Goal: Transaction & Acquisition: Obtain resource

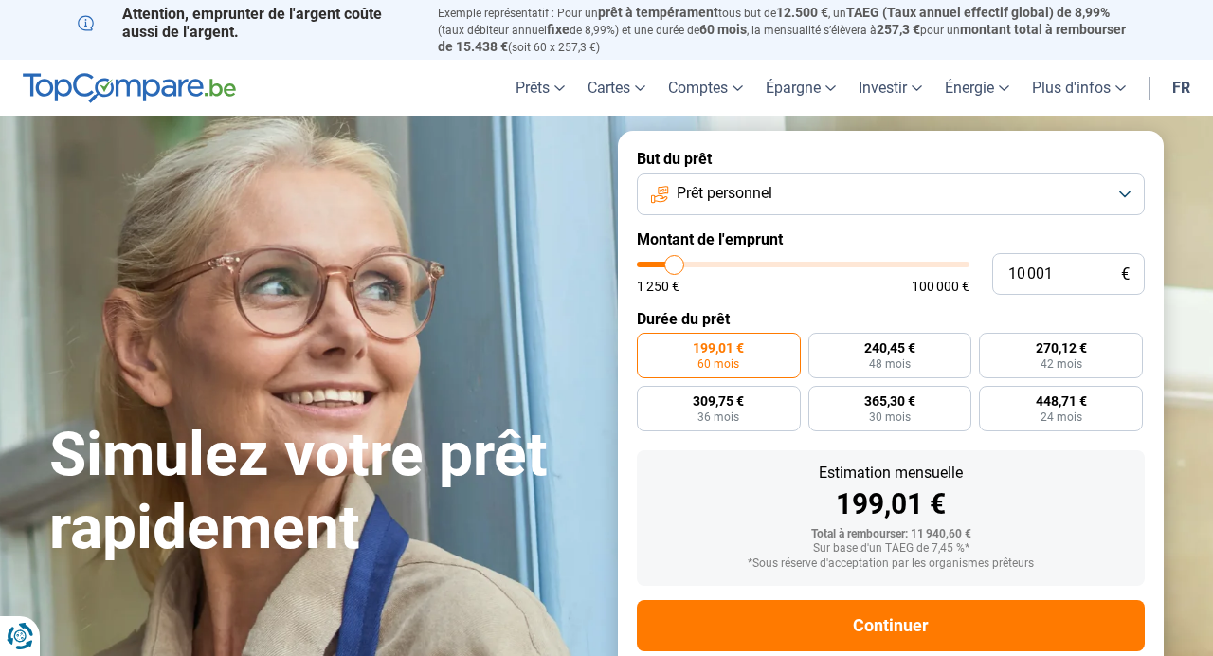
click at [733, 197] on span "Prêt personnel" at bounding box center [725, 193] width 96 height 21
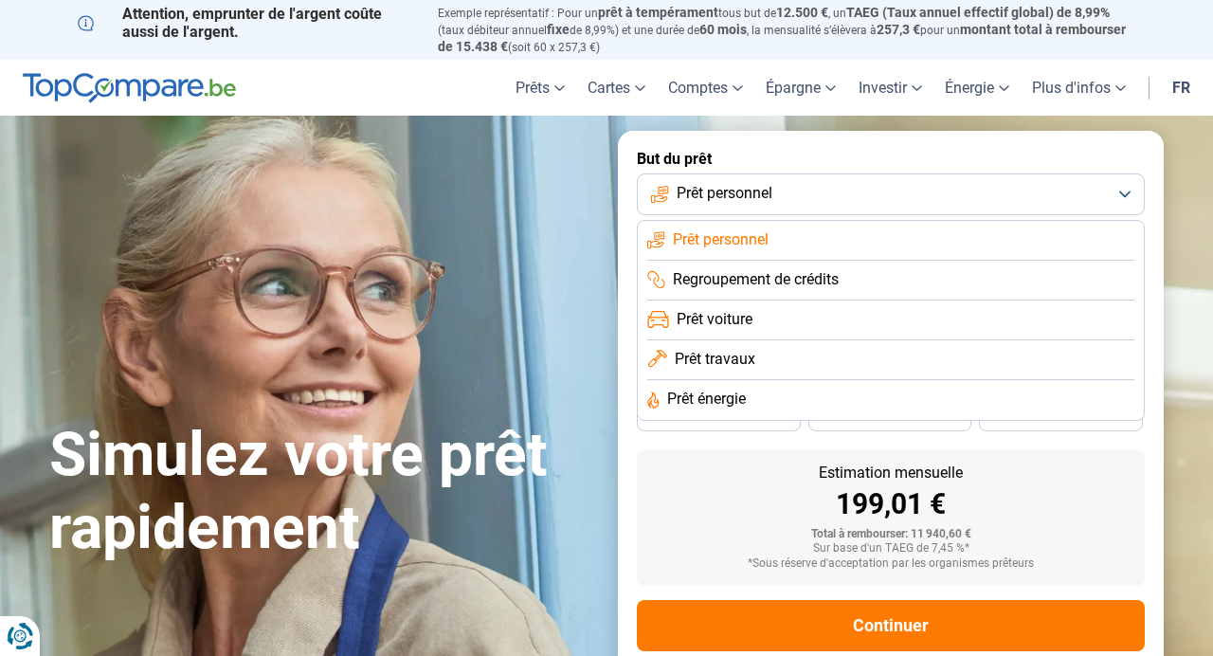
click at [713, 358] on span "Prêt travaux" at bounding box center [715, 359] width 81 height 21
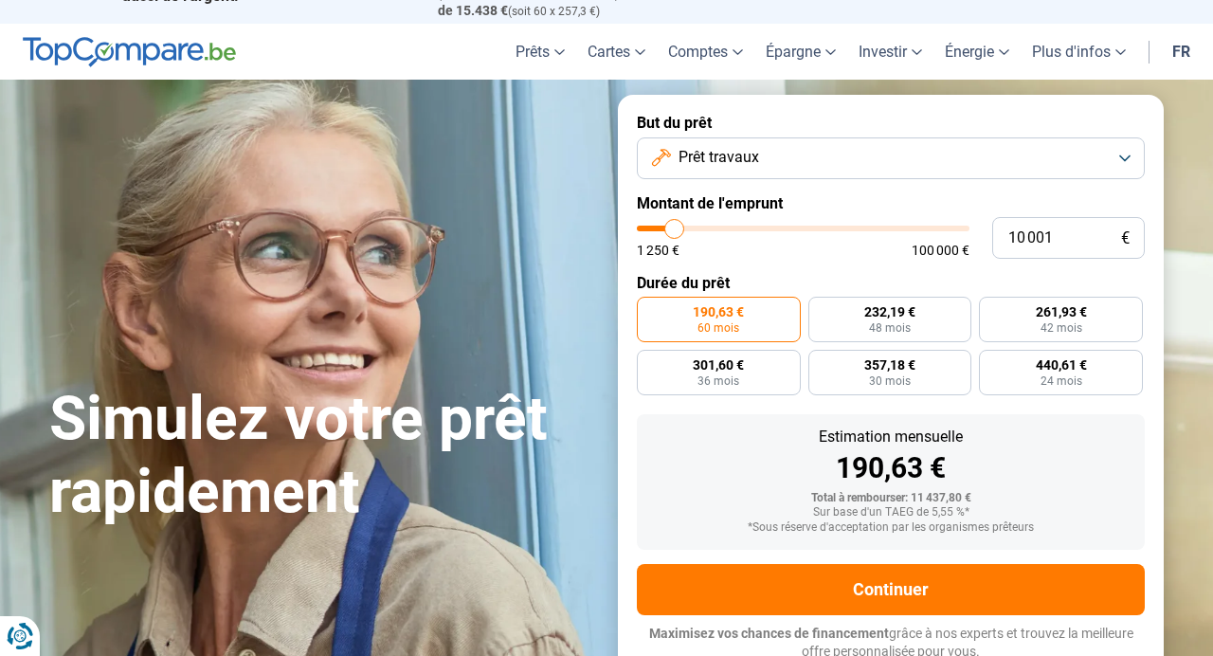
scroll to position [42, 0]
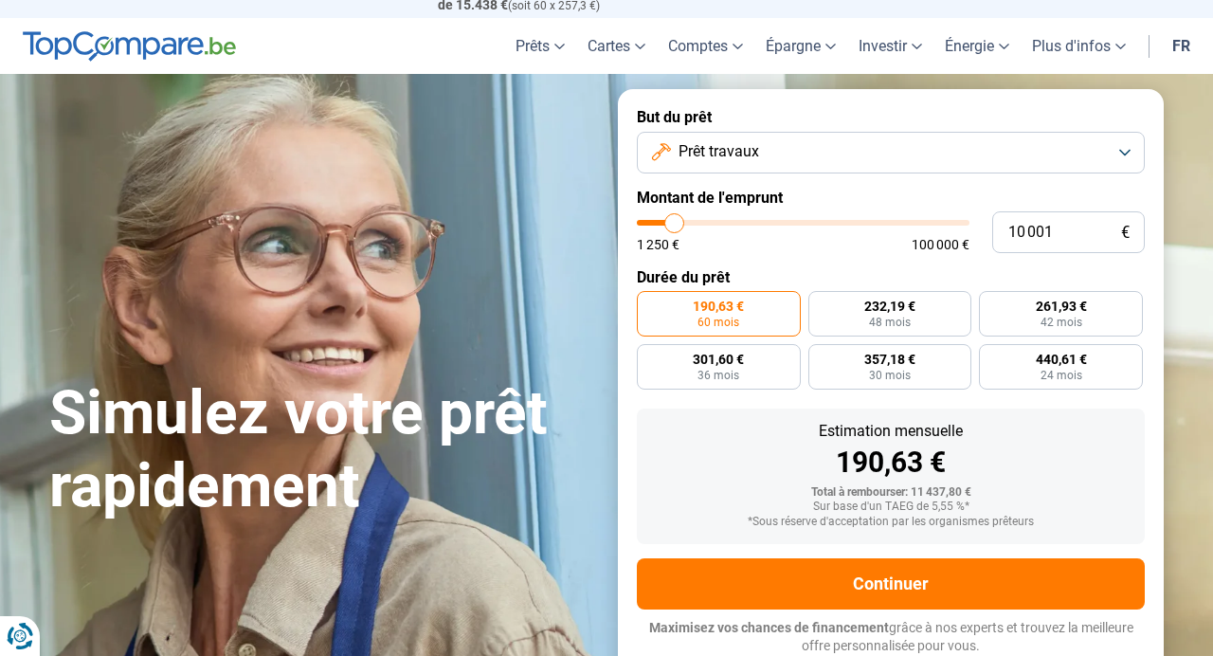
type input "11 000"
type input "11000"
type input "12 250"
type input "12250"
type input "14 000"
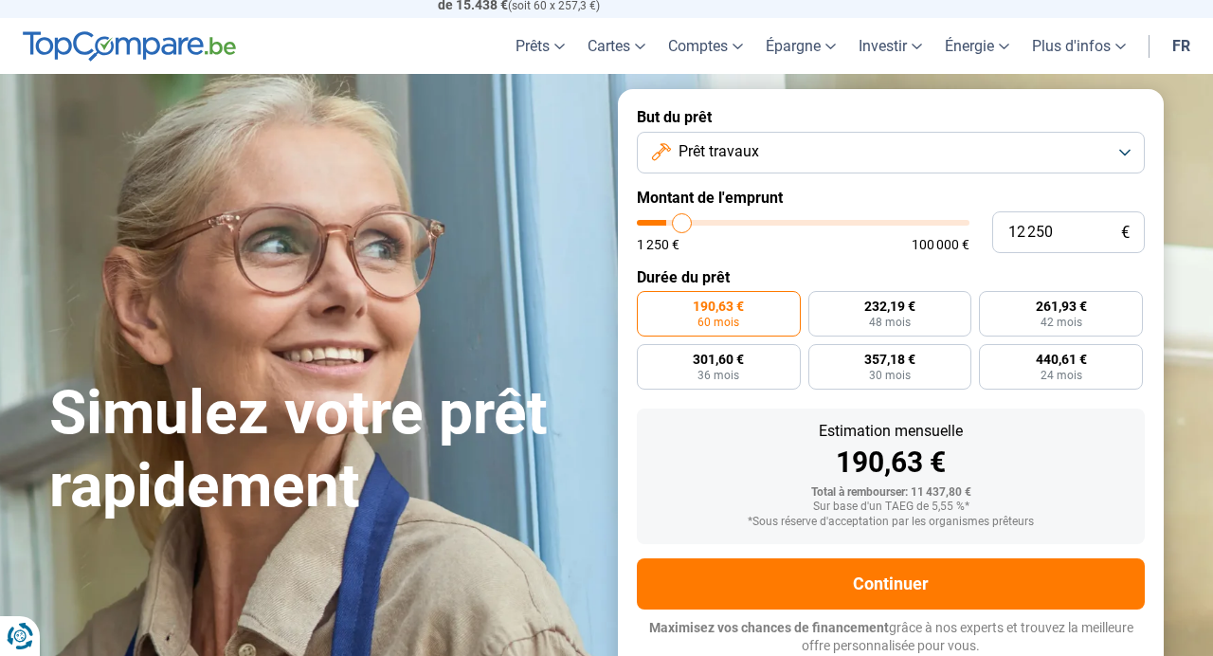
type input "14000"
type input "16 250"
type input "16250"
type input "19 500"
type input "19500"
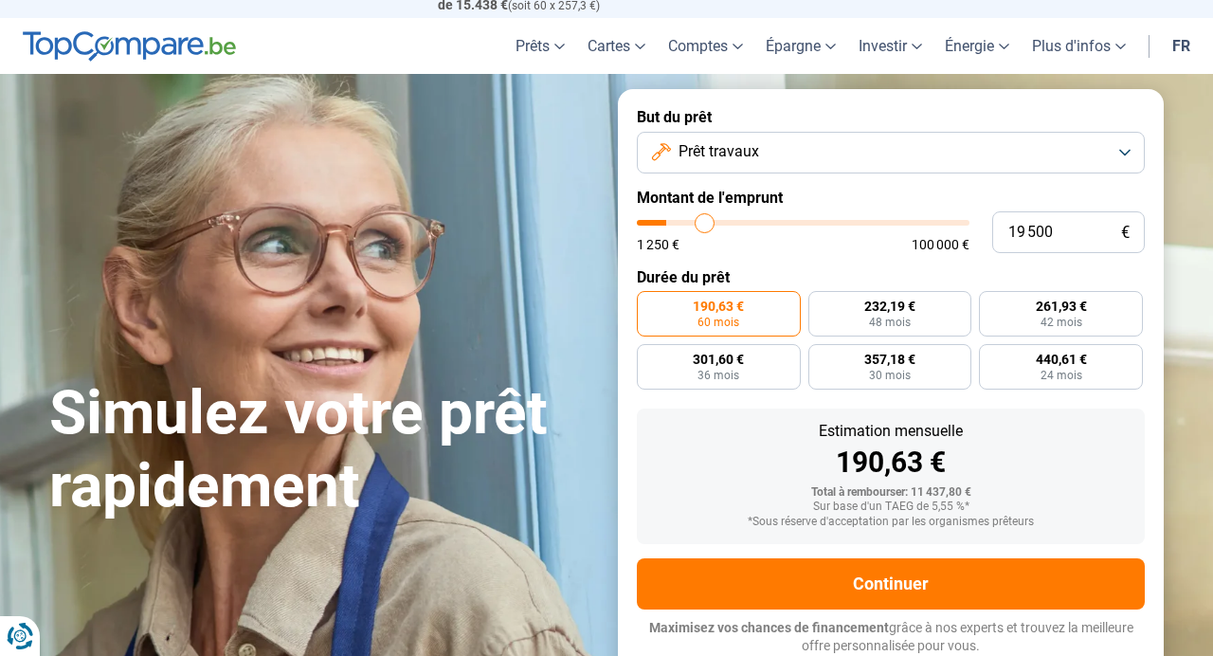
type input "23 250"
type input "23250"
type input "27 250"
type input "27250"
type input "31 500"
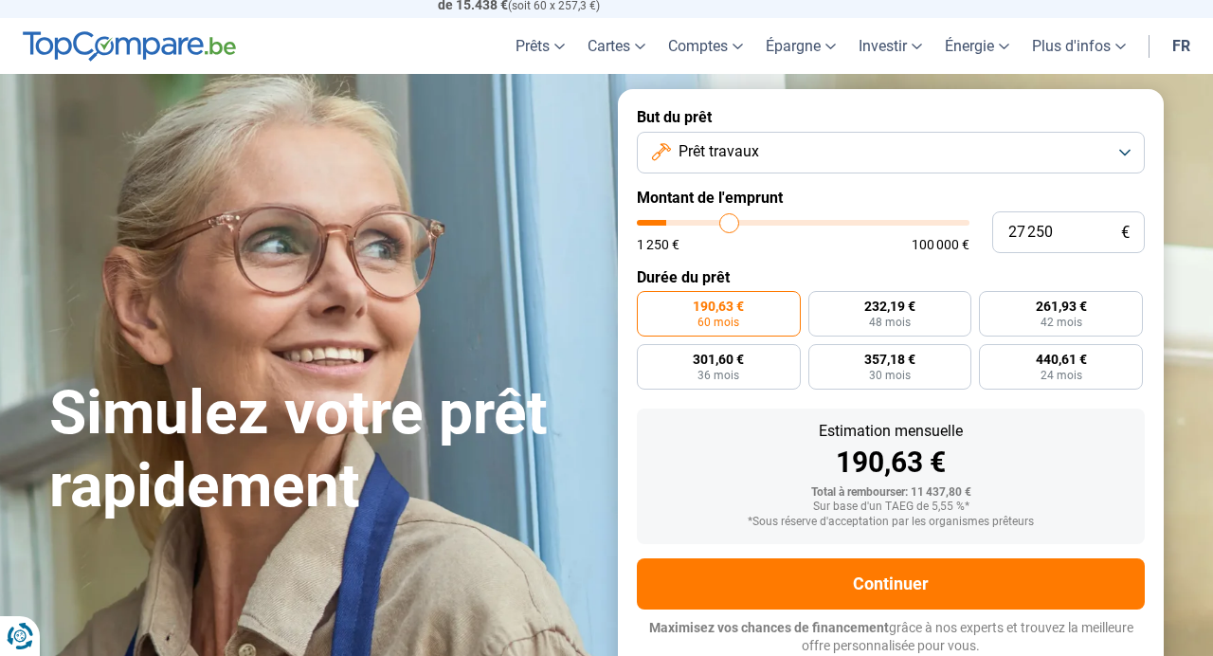
type input "31500"
type input "37 500"
type input "37500"
type input "43 500"
type input "43500"
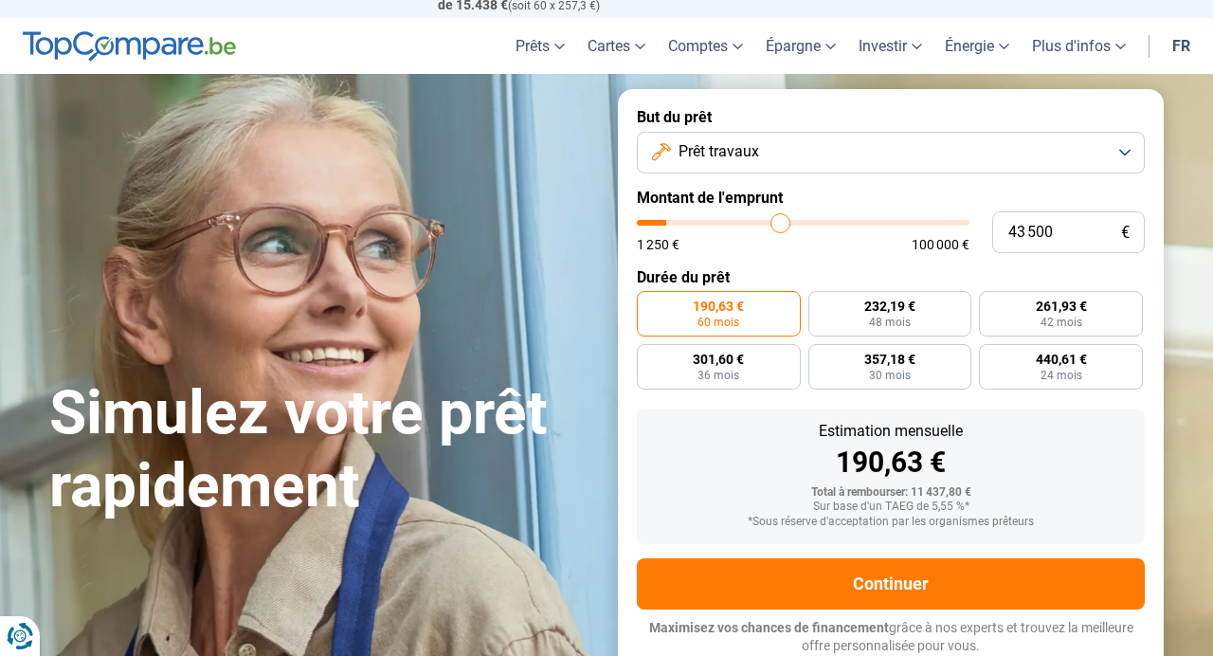
type input "49 750"
type input "49750"
type input "61 750"
type input "61750"
type input "73 750"
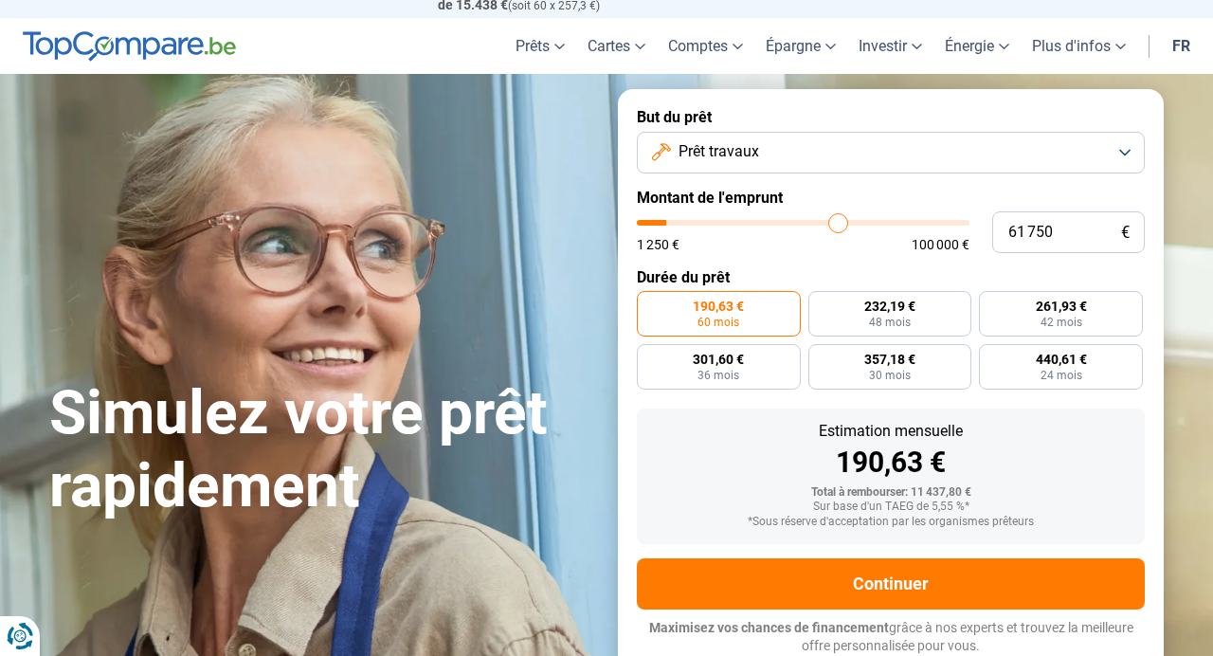
type input "73750"
type input "90 500"
type input "90500"
type input "97 500"
type input "97500"
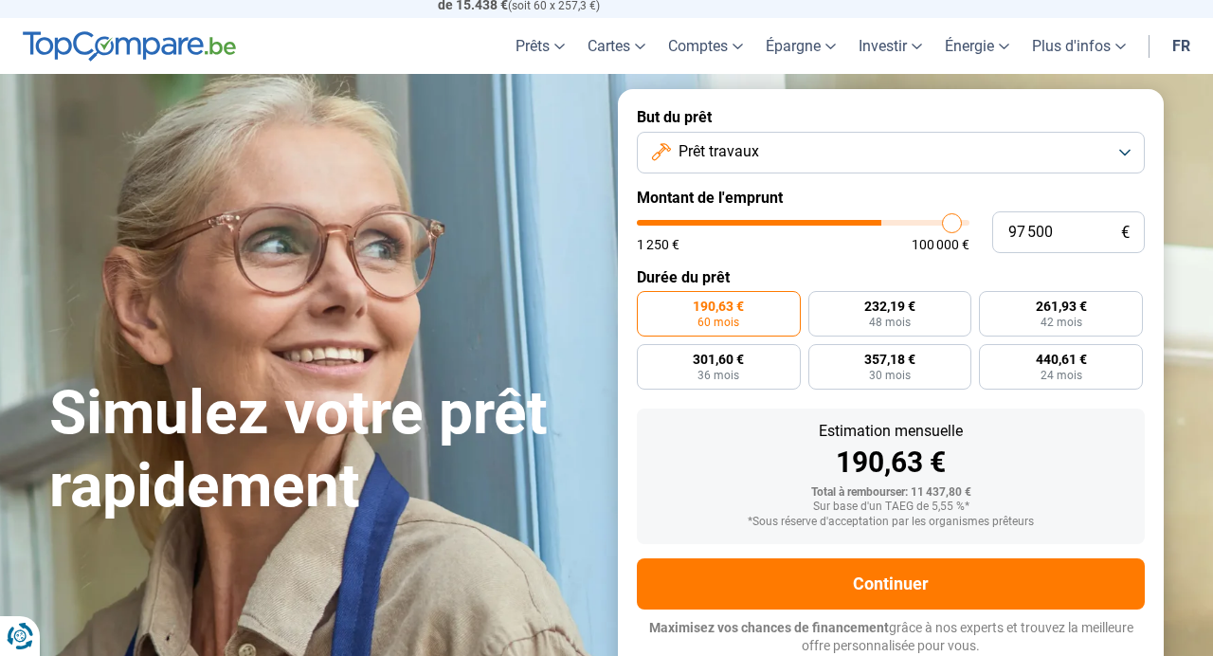
type input "100 000"
drag, startPoint x: 675, startPoint y: 224, endPoint x: 1212, endPoint y: 276, distance: 540.0
type input "100000"
click at [970, 226] on input "range" at bounding box center [803, 223] width 333 height 6
radio input "false"
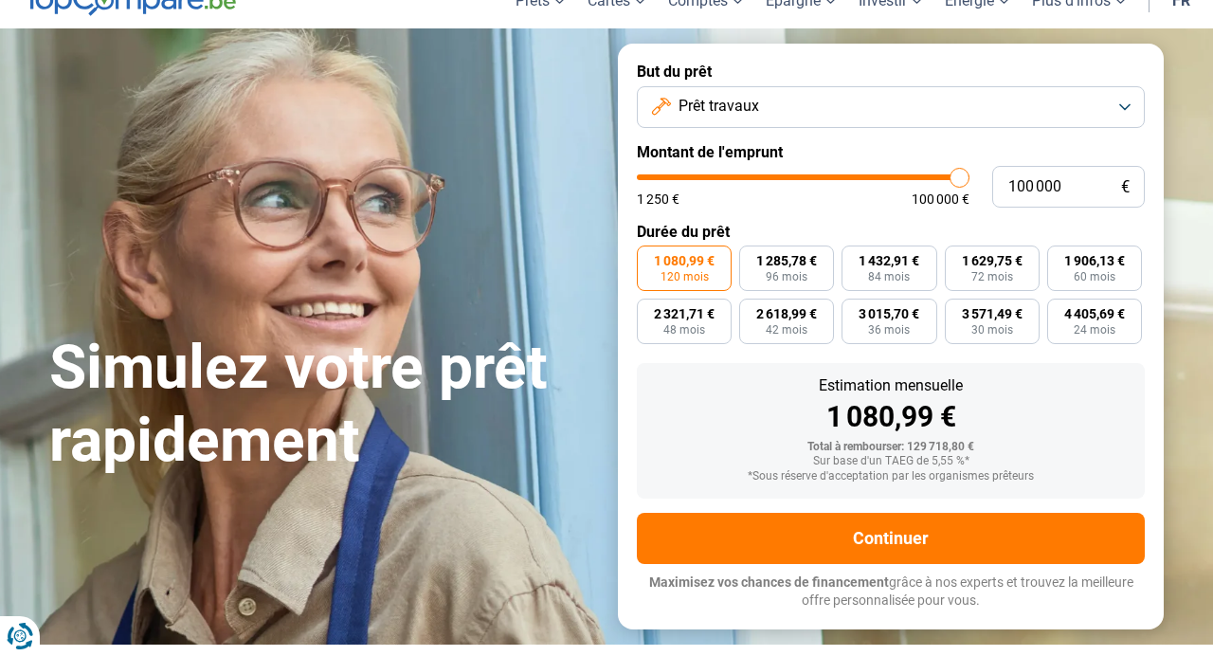
scroll to position [0, 0]
